Goal: Task Accomplishment & Management: Complete application form

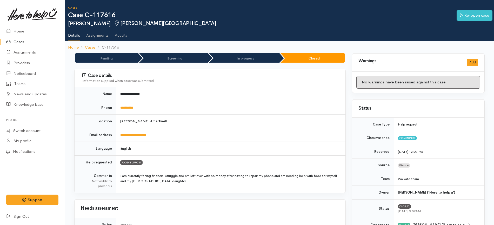
click at [24, 40] on link "Cases" at bounding box center [32, 42] width 65 height 11
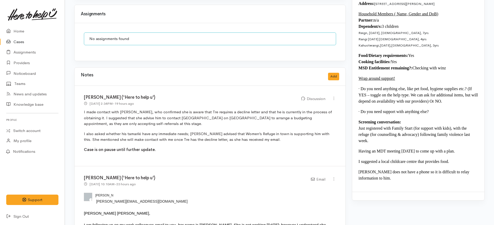
scroll to position [552, 0]
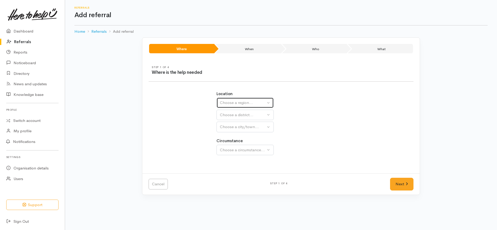
click at [266, 105] on button "Choose a region..." at bounding box center [244, 102] width 57 height 11
click at [245, 135] on link "Waikato" at bounding box center [245, 136] width 57 height 8
select select "3"
select select
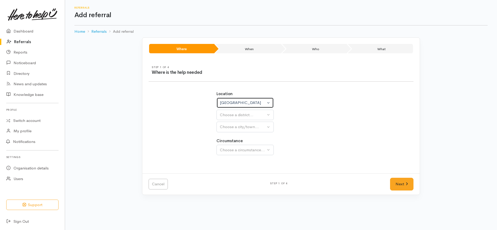
select select
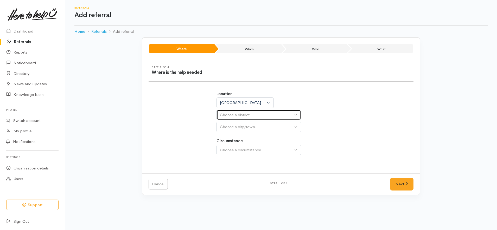
click at [259, 113] on div "Choose a district..." at bounding box center [256, 115] width 73 height 6
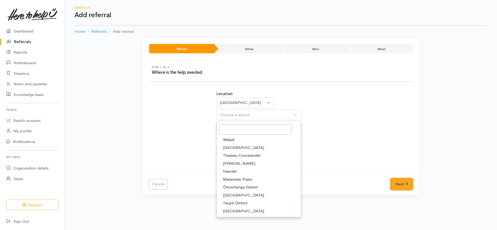
click at [241, 165] on link "[PERSON_NAME]" at bounding box center [259, 164] width 84 height 8
select select "4"
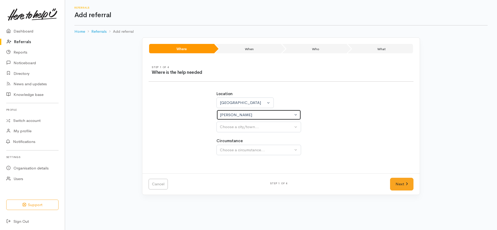
select select
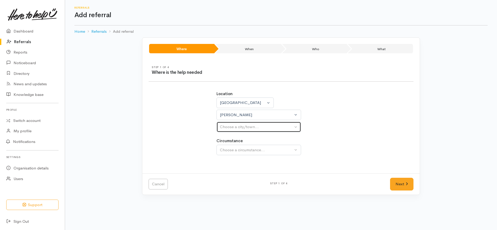
click at [262, 124] on div "Choose a city/town..." at bounding box center [256, 127] width 73 height 6
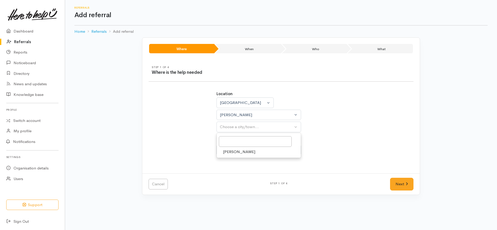
click at [250, 151] on link "Hamilton" at bounding box center [259, 152] width 84 height 8
select select "1"
click at [250, 152] on div "Choose a circumstance..." at bounding box center [256, 150] width 73 height 6
drag, startPoint x: 245, startPoint y: 174, endPoint x: 257, endPoint y: 170, distance: 13.2
click at [245, 175] on link "Community" at bounding box center [259, 175] width 84 height 8
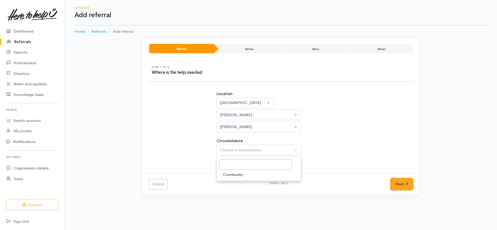
select select "2"
click at [348, 152] on div "Location Auckland Waikato Bay of Plenty Waikato Auckland Waikato Bay of Plenty …" at bounding box center [280, 126] width 135 height 82
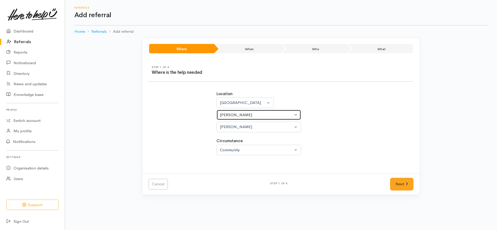
click at [244, 119] on button "Hamilton" at bounding box center [258, 115] width 84 height 11
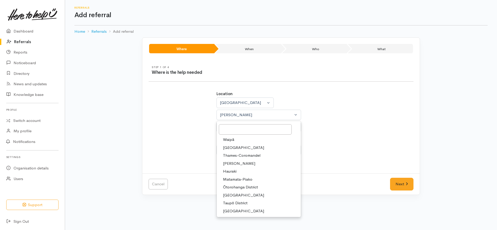
click at [324, 117] on div "Location Auckland Waikato Bay of Plenty Waikato Auckland Waikato Bay of Plenty …" at bounding box center [280, 111] width 129 height 41
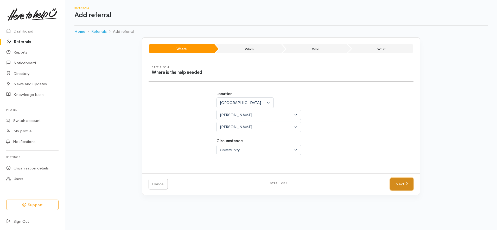
click at [407, 186] on icon at bounding box center [406, 184] width 2 height 4
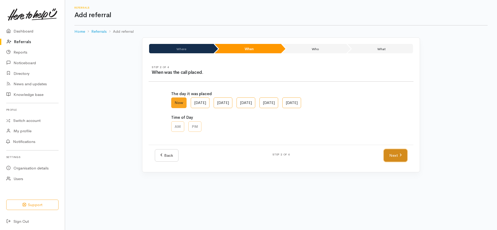
click at [398, 154] on link "Next" at bounding box center [394, 155] width 23 height 13
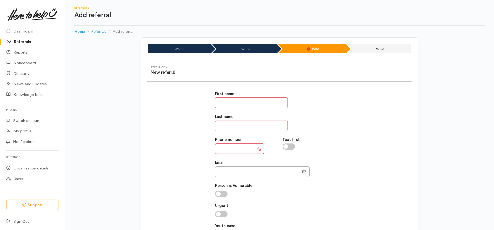
click at [235, 106] on input "text" at bounding box center [251, 102] width 73 height 11
paste input "*******"
type input "*******"
click at [259, 125] on input "text" at bounding box center [251, 126] width 73 height 11
click at [250, 170] on input "Email" at bounding box center [257, 171] width 84 height 11
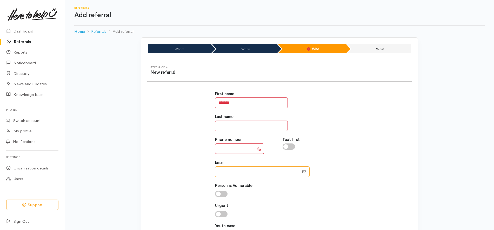
paste input "64211301231"
type input "0211301231"
click at [245, 151] on input "text" at bounding box center [234, 149] width 39 height 11
type input "**********"
click at [246, 171] on input "Email" at bounding box center [257, 171] width 84 height 11
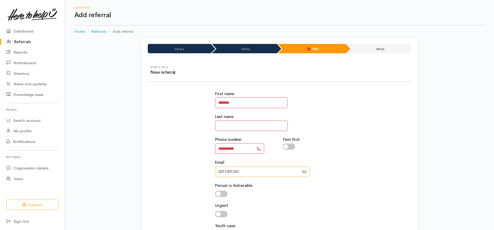
click at [246, 171] on input "Email" at bounding box center [257, 171] width 84 height 11
click at [315, 129] on div "Last name" at bounding box center [279, 122] width 129 height 17
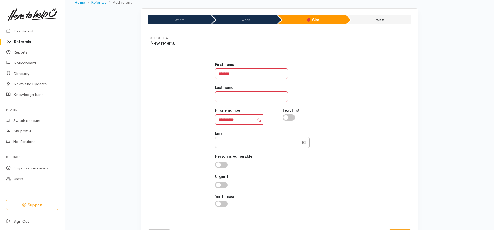
scroll to position [52, 0]
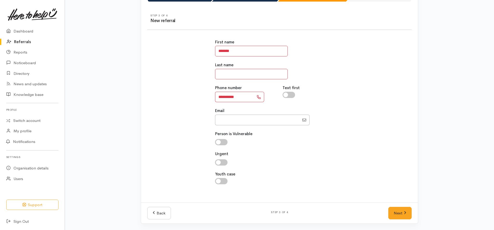
click at [265, 73] on input "text" at bounding box center [251, 74] width 73 height 11
type input "*"
click at [350, 83] on div "**********" at bounding box center [279, 114] width 271 height 163
click at [401, 213] on link "Next" at bounding box center [400, 213] width 23 height 13
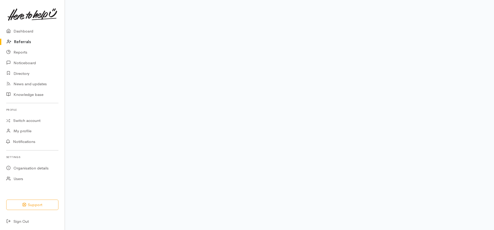
scroll to position [42, 0]
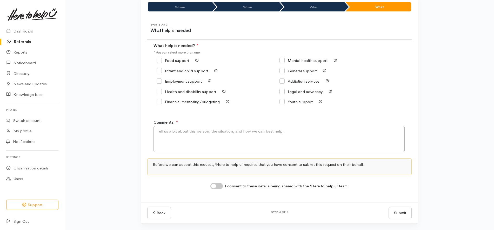
click at [184, 59] on input "Food support" at bounding box center [173, 60] width 32 height 4
checkbox input "true"
click at [219, 188] on input "I consent to these details being shared with the 'Here to help u' team." at bounding box center [217, 186] width 12 height 6
checkbox input "true"
click at [230, 137] on textarea "Comments" at bounding box center [279, 139] width 251 height 26
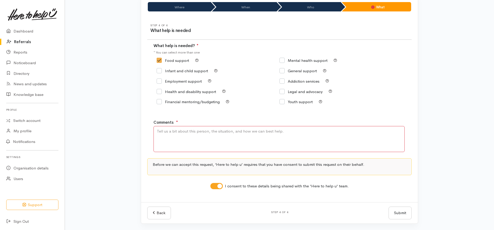
paste textarea "jorah my name is michael i'm currently a student at work at university my conta…"
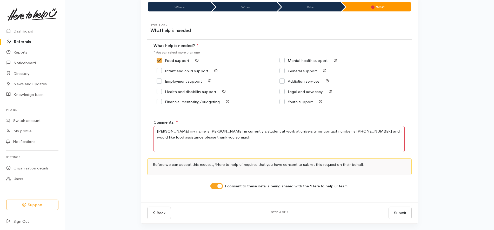
click at [161, 130] on textarea "jorah my name is michael i'm currently a student at work at university my conta…" at bounding box center [279, 139] width 251 height 26
click at [183, 130] on textarea "Hi my name is michael i'm currently a student at work at university my contact …" at bounding box center [279, 139] width 251 height 26
click at [201, 131] on textarea "Hi my name is Michael i'm currently a student at work at university my contact …" at bounding box center [279, 139] width 251 height 26
click at [212, 144] on textarea "Hi my name is Michael i'm currently a student at work at university my contact …" at bounding box center [279, 139] width 251 height 26
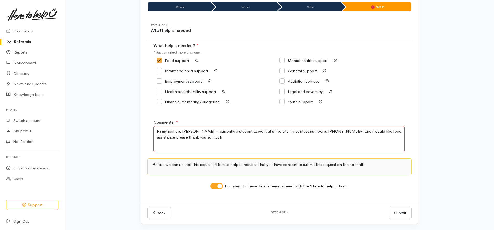
click at [287, 140] on textarea "Hi my name is Michael i'm currently a student at work at university my contact …" at bounding box center [279, 139] width 251 height 26
click at [244, 130] on textarea "Hi my name is Michael i'm currently a student at work at university my contact …" at bounding box center [279, 139] width 251 height 26
click at [252, 131] on textarea "Hi my name is Michael i'm currently a student at Waikato university my contact …" at bounding box center [279, 139] width 251 height 26
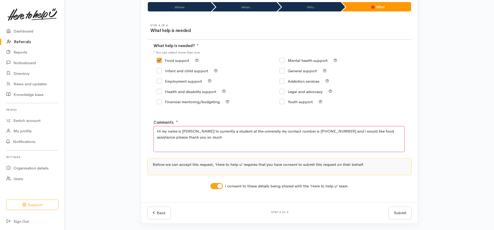
click at [328, 131] on textarea "Hi my name is Michael i'm currently a student at the university my contact numb…" at bounding box center [279, 139] width 251 height 26
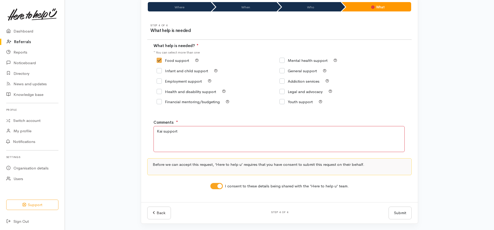
type textarea "Kai support"
click at [374, 113] on div "Food support Mental health support" at bounding box center [280, 84] width 252 height 58
click at [398, 213] on button "Submit" at bounding box center [400, 213] width 23 height 13
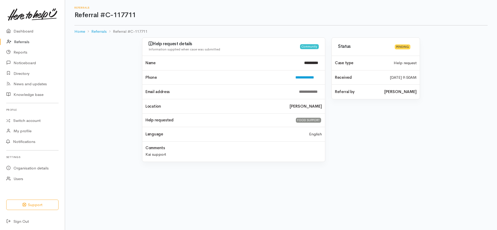
click at [34, 42] on link "Referrals" at bounding box center [32, 42] width 65 height 11
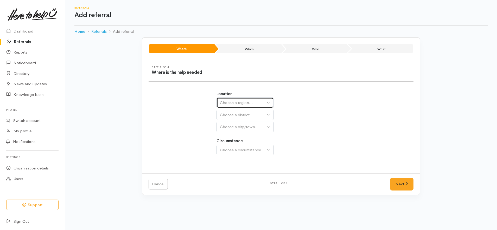
click at [240, 104] on div "Choose a region..." at bounding box center [243, 103] width 46 height 6
click at [238, 133] on link "[GEOGRAPHIC_DATA]" at bounding box center [245, 136] width 57 height 8
select select "3"
select select
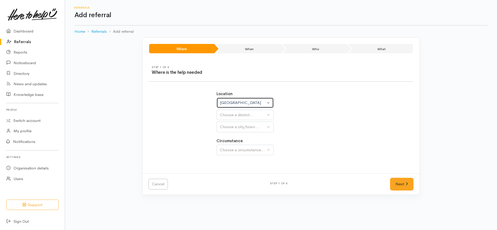
select select
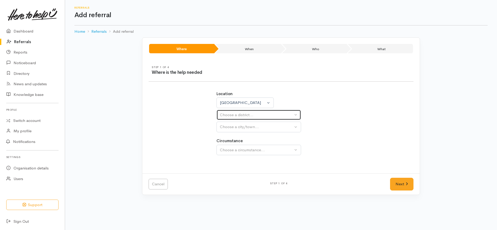
click at [247, 116] on div "Choose a district..." at bounding box center [256, 115] width 73 height 6
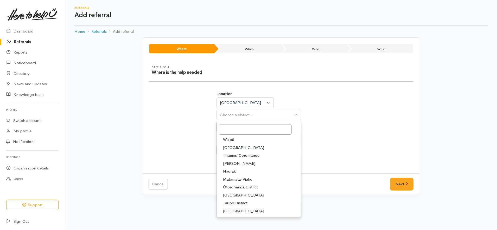
click at [244, 162] on link "Hamilton" at bounding box center [259, 164] width 84 height 8
select select "4"
select select
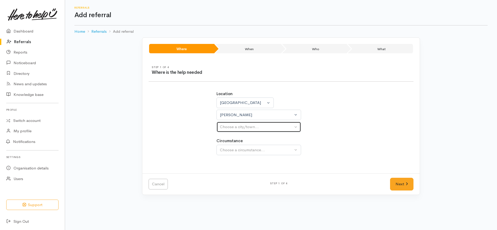
click at [252, 129] on div "Choose a city/town..." at bounding box center [256, 127] width 73 height 6
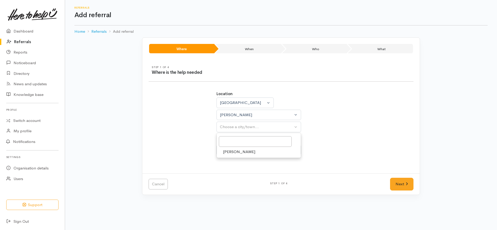
click at [248, 151] on link "Hamilton" at bounding box center [259, 152] width 84 height 8
select select "1"
click at [249, 150] on div "Choose a circumstance..." at bounding box center [256, 150] width 73 height 6
click at [246, 151] on div "Choose a circumstance..." at bounding box center [256, 150] width 73 height 6
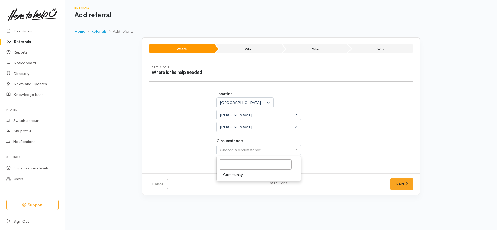
click at [248, 173] on link "Community" at bounding box center [259, 175] width 84 height 8
select select "2"
click at [398, 186] on link "Next" at bounding box center [401, 184] width 23 height 13
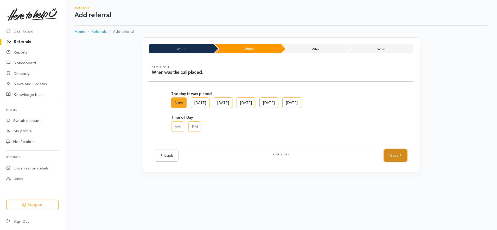
click at [397, 157] on link "Next" at bounding box center [394, 155] width 23 height 13
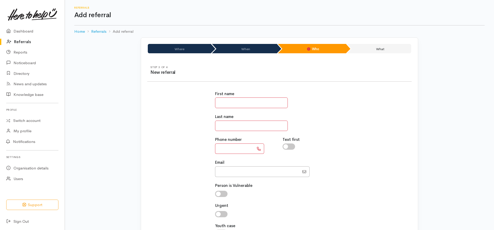
click at [241, 101] on input "text" at bounding box center [251, 102] width 73 height 11
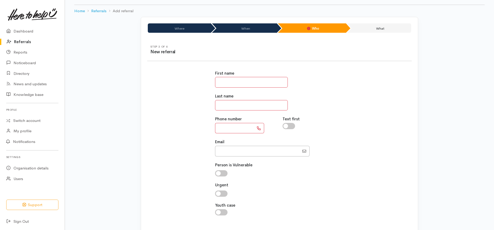
scroll to position [52, 0]
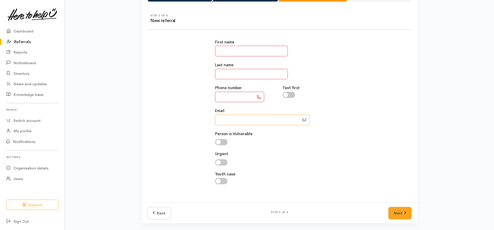
click at [259, 122] on input "Email" at bounding box center [257, 120] width 84 height 11
paste input "642102973737"
type input "02102973737"
click at [244, 96] on input "text" at bounding box center [234, 97] width 39 height 11
type input "**********"
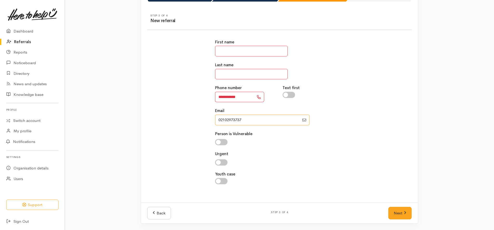
click at [243, 117] on input "Email" at bounding box center [257, 120] width 84 height 11
click at [243, 118] on input "Email" at bounding box center [257, 120] width 84 height 11
click at [380, 114] on div "**********" at bounding box center [279, 114] width 271 height 163
click at [229, 51] on input "text" at bounding box center [251, 51] width 73 height 11
type input "*****"
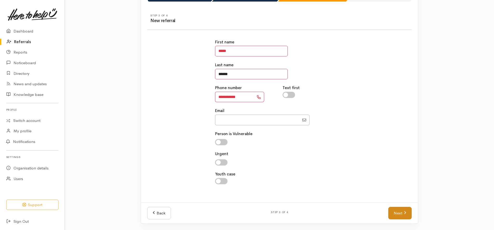
type input "******"
click at [402, 216] on link "Next" at bounding box center [400, 213] width 23 height 13
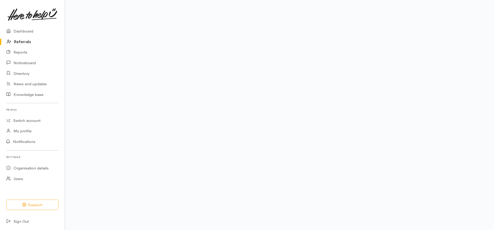
scroll to position [42, 0]
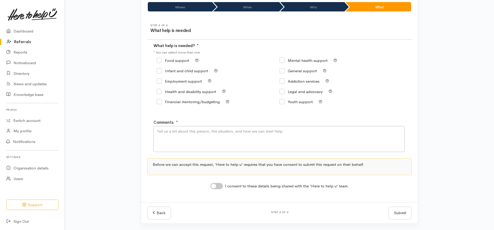
click at [173, 62] on input "Food support" at bounding box center [173, 60] width 32 height 4
checkbox input "true"
click at [215, 183] on input "I consent to these details being shared with the 'Here to help u' team." at bounding box center [217, 186] width 12 height 6
checkbox input "true"
click at [200, 135] on textarea "Comments" at bounding box center [279, 139] width 251 height 26
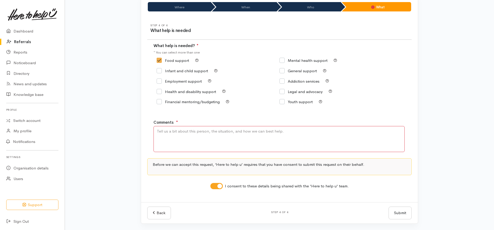
paste textarea "good evening my name's mike brown i've only had a present list in three days do…"
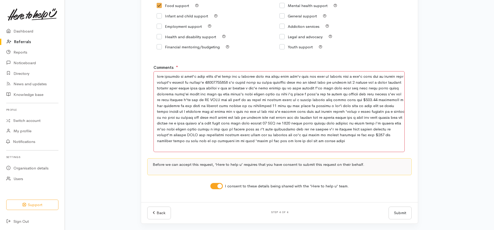
scroll to position [91, 0]
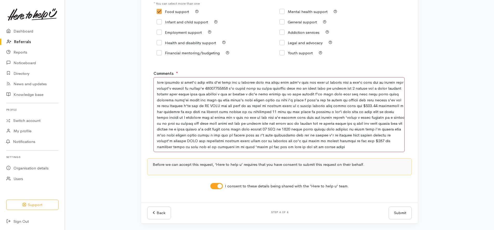
click at [242, 83] on textarea "Comments" at bounding box center [279, 114] width 251 height 75
click at [379, 81] on textarea "Comments" at bounding box center [279, 114] width 251 height 75
drag, startPoint x: 244, startPoint y: 88, endPoint x: 347, endPoint y: 81, distance: 103.2
click at [347, 81] on textarea "Comments" at bounding box center [279, 114] width 251 height 75
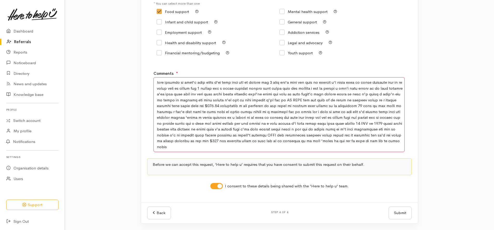
click at [356, 90] on textarea "Comments" at bounding box center [279, 114] width 251 height 75
click at [374, 89] on textarea "Comments" at bounding box center [279, 114] width 251 height 75
drag, startPoint x: 169, startPoint y: 93, endPoint x: 386, endPoint y: 93, distance: 217.1
click at [386, 93] on textarea "Comments" at bounding box center [279, 114] width 251 height 75
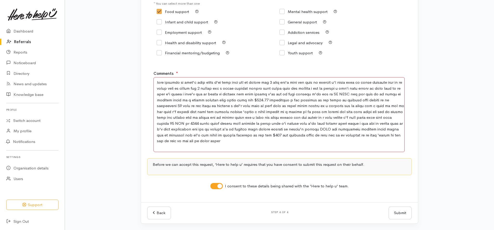
scroll to position [85, 0]
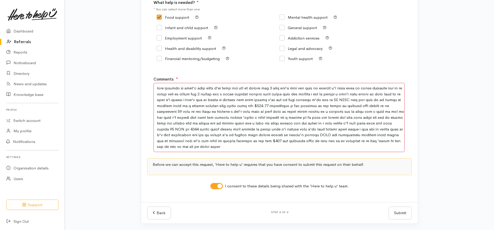
click at [257, 107] on textarea "Comments" at bounding box center [279, 117] width 251 height 69
click at [229, 152] on textarea "Comments" at bounding box center [279, 117] width 251 height 69
click at [227, 110] on textarea "Comments" at bounding box center [279, 117] width 251 height 69
click at [267, 135] on textarea "Comments" at bounding box center [279, 117] width 251 height 69
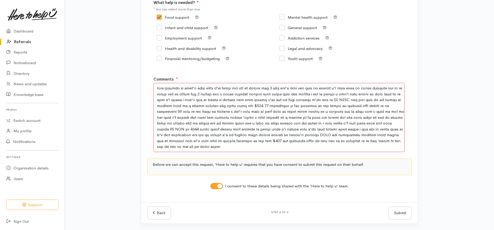
click at [267, 135] on textarea "Comments" at bounding box center [279, 117] width 251 height 69
click at [367, 137] on textarea "Comments" at bounding box center [279, 117] width 251 height 69
click at [220, 148] on textarea "Comments" at bounding box center [279, 117] width 251 height 69
type textarea "good evening my name's mike brown i've only been out of prison for 3 days don't…"
click at [440, 167] on div "Where When Who What Step 1 of 4 Where is the help needed Location Auckland Waik…" at bounding box center [279, 91] width 429 height 278
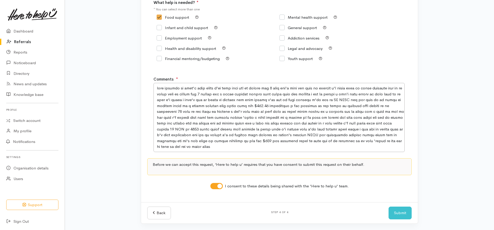
click at [303, 28] on input "General support" at bounding box center [298, 28] width 37 height 4
checkbox input "true"
click at [407, 215] on button "Submit" at bounding box center [400, 213] width 23 height 13
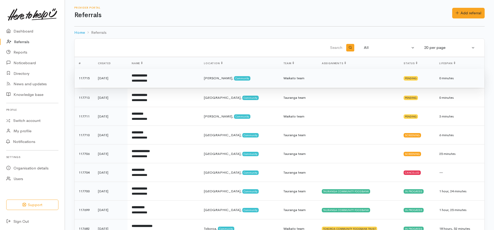
click at [163, 83] on div "**********" at bounding box center [156, 80] width 49 height 5
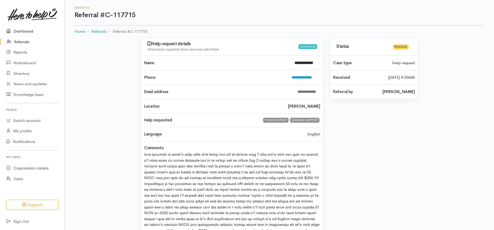
click at [31, 28] on link "Dashboard" at bounding box center [32, 31] width 65 height 11
